Goal: Information Seeking & Learning: Learn about a topic

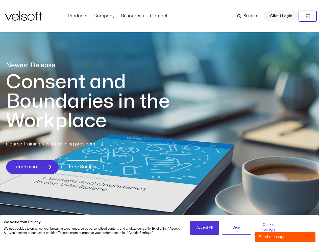
click at [159, 121] on h1 "Consent and Boundaries in the Workplace" at bounding box center [98, 101] width 184 height 58
click at [307, 16] on icon at bounding box center [307, 16] width 5 height 5
click at [204, 228] on span "Accept All" at bounding box center [204, 228] width 16 height 6
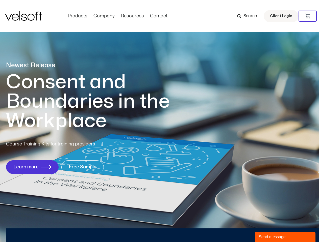
click at [236, 228] on div "Newest Release Consent and Boundaries in the Workplace Course Training Kits for…" at bounding box center [159, 120] width 319 height 245
click at [268, 228] on div "Newest Release Consent and Boundaries in the Workplace Course Training Kits for…" at bounding box center [159, 120] width 319 height 245
click at [285, 237] on div "Send message" at bounding box center [284, 237] width 53 height 6
